Goal: Find specific page/section: Find specific page/section

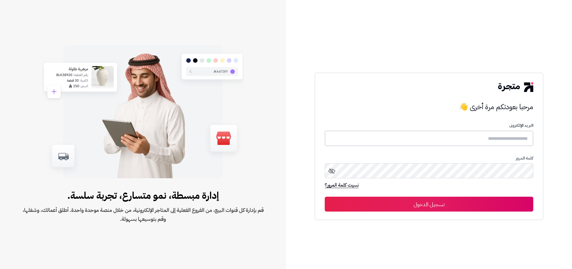
type input "**********"
click at [433, 205] on button "تسجيل الدخول" at bounding box center [428, 203] width 208 height 15
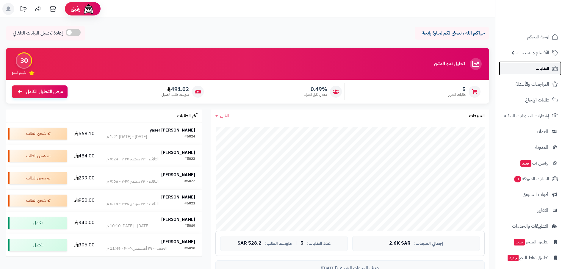
click at [535, 68] on link "الطلبات" at bounding box center [530, 68] width 63 height 14
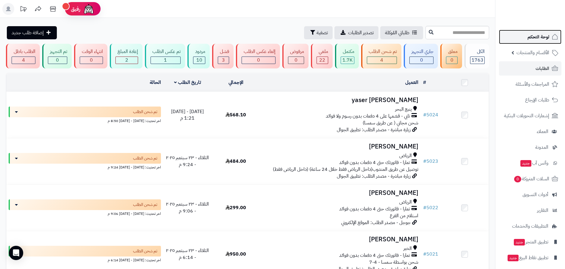
click at [538, 40] on span "لوحة التحكم" at bounding box center [539, 37] width 22 height 8
